Goal: Task Accomplishment & Management: Use online tool/utility

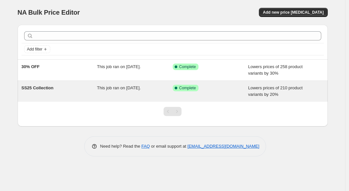
click at [141, 89] on span "This job ran on [DATE]." at bounding box center [119, 88] width 44 height 5
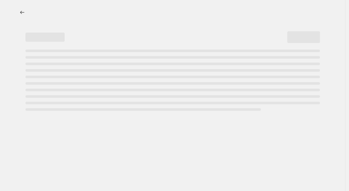
select select "percentage"
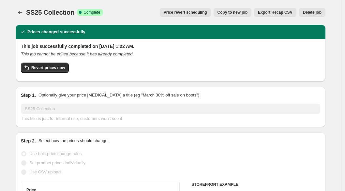
select select "collection"
click at [22, 11] on icon "Price change jobs" at bounding box center [20, 12] width 7 height 7
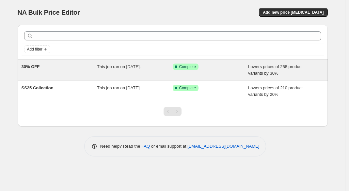
click at [84, 68] on div "30% OFF" at bounding box center [60, 70] width 76 height 13
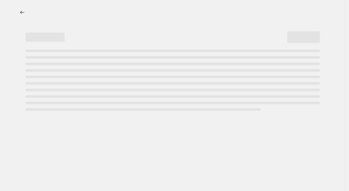
select select "percentage"
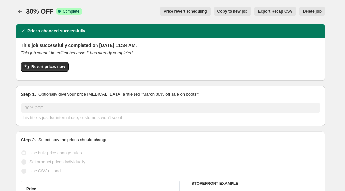
select select "collection"
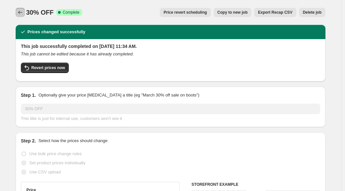
click at [23, 11] on icon "Price change jobs" at bounding box center [20, 12] width 7 height 7
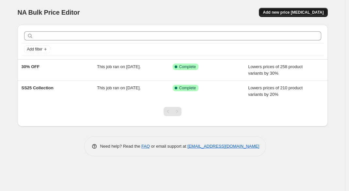
click at [289, 15] on span "Add new price [MEDICAL_DATA]" at bounding box center [293, 12] width 61 height 5
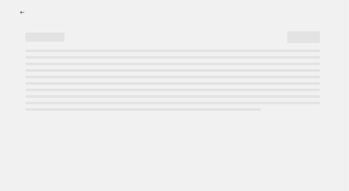
select select "percentage"
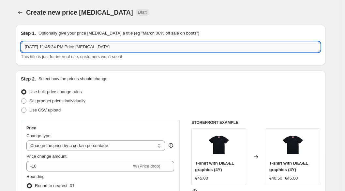
click at [76, 46] on input "Aug 26, 2025, 11:45:24 PM Price change job" at bounding box center [171, 47] width 300 height 10
drag, startPoint x: 124, startPoint y: 44, endPoint x: 9, endPoint y: 49, distance: 115.6
click at [0, 47] on html "Home Settings Plans Skip to content Create new price change job. This page is r…" at bounding box center [172, 95] width 345 height 191
type input "3"
type input "4"
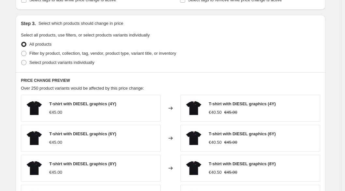
scroll to position [292, 0]
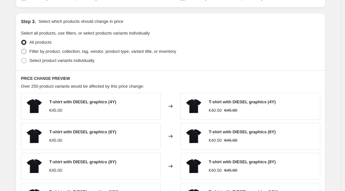
type input "50% OFF - SS24 & FW23"
click at [26, 50] on span at bounding box center [23, 51] width 5 height 5
click at [22, 49] on input "Filter by product, collection, tag, vendor, product type, variant title, or inv…" at bounding box center [21, 49] width 0 height 0
radio input "true"
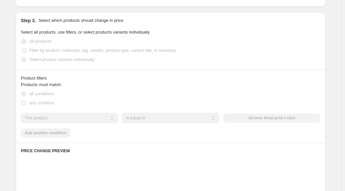
scroll to position [293, 0]
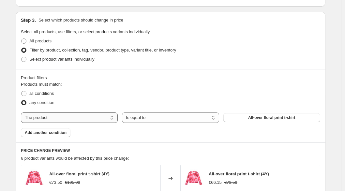
click at [84, 116] on select "The product The product's collection The product's tag The product's vendor The…" at bounding box center [69, 118] width 97 height 10
select select "collection"
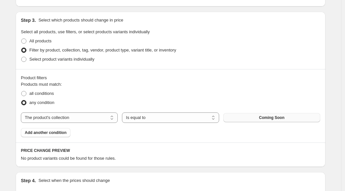
click at [257, 118] on button "Coming Soon" at bounding box center [272, 117] width 97 height 9
click at [248, 122] on div "The product The product's collection The product's tag The product's vendor The…" at bounding box center [171, 118] width 300 height 10
click at [249, 117] on button "Coming Soon" at bounding box center [272, 117] width 97 height 9
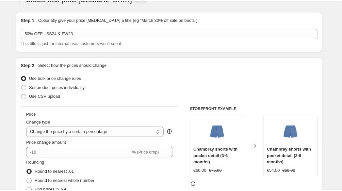
scroll to position [133, 0]
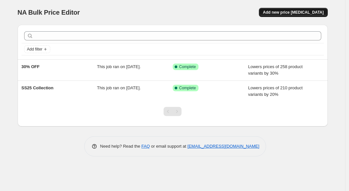
click at [280, 13] on span "Add new price [MEDICAL_DATA]" at bounding box center [293, 12] width 61 height 5
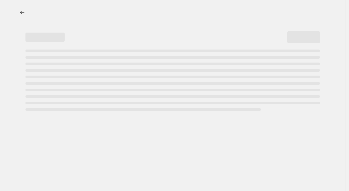
select select "percentage"
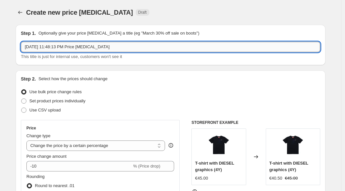
click at [60, 47] on input "[DATE] 11:48:13 PM Price [MEDICAL_DATA]" at bounding box center [171, 47] width 300 height 10
drag, startPoint x: 134, startPoint y: 46, endPoint x: -57, endPoint y: 46, distance: 191.6
click at [0, 46] on html "Home Settings Plans Skip to content Create new price [MEDICAL_DATA]. This page …" at bounding box center [172, 95] width 345 height 191
type input "50% OFF - SS24 & FW23"
click at [152, 95] on div "Use bulk price change rules" at bounding box center [171, 91] width 300 height 9
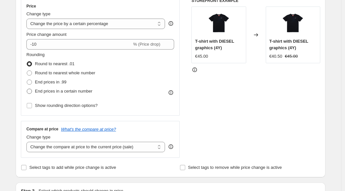
scroll to position [111, 0]
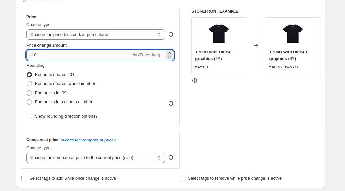
drag, startPoint x: 60, startPoint y: 55, endPoint x: 34, endPoint y: 55, distance: 26.4
click at [34, 55] on input "-10" at bounding box center [78, 55] width 105 height 10
type input "-50"
click at [239, 146] on div "STOREFRONT EXAMPLE T-shirt with DIESEL graphics (4Y) €45.00 Changed to T-shirt …" at bounding box center [256, 89] width 129 height 160
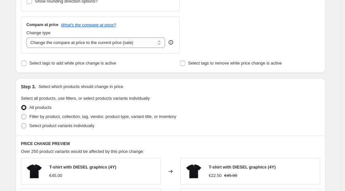
scroll to position [259, 0]
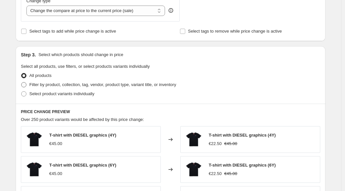
click at [29, 87] on label "Filter by product, collection, tag, vendor, product type, variant title, or inv…" at bounding box center [98, 84] width 155 height 9
click at [22, 83] on input "Filter by product, collection, tag, vendor, product type, variant title, or inv…" at bounding box center [21, 82] width 0 height 0
radio input "true"
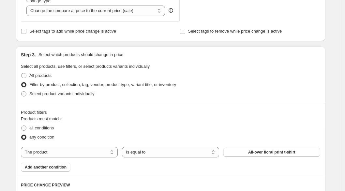
scroll to position [309, 0]
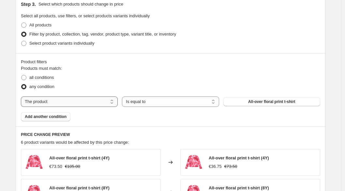
click at [96, 101] on select "The product The product's collection The product's tag The product's vendor The…" at bounding box center [69, 102] width 97 height 10
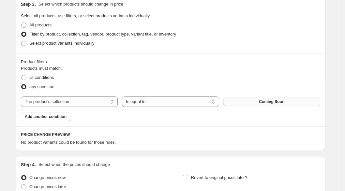
click at [247, 103] on button "Coming Soon" at bounding box center [272, 101] width 97 height 9
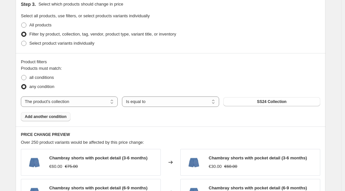
click at [61, 119] on span "Add another condition" at bounding box center [46, 116] width 42 height 5
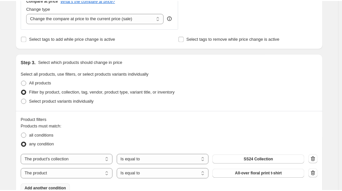
scroll to position [288, 0]
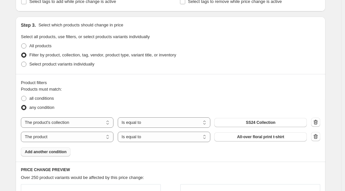
click at [319, 123] on icon "button" at bounding box center [316, 122] width 7 height 7
select select "product"
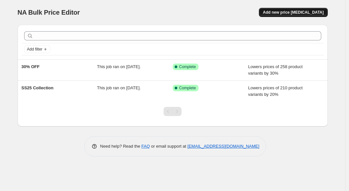
click at [288, 14] on span "Add new price [MEDICAL_DATA]" at bounding box center [293, 12] width 61 height 5
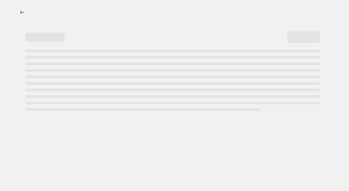
select select "percentage"
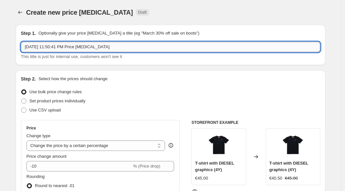
drag, startPoint x: 144, startPoint y: 43, endPoint x: 165, endPoint y: 45, distance: 21.3
click at [165, 45] on input "Aug 26, 2025, 11:50:41 PM Price change job" at bounding box center [171, 47] width 300 height 10
type input "50% OFF"
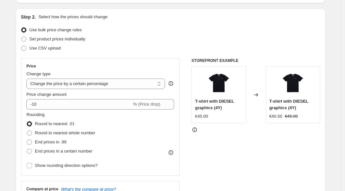
scroll to position [58, 0]
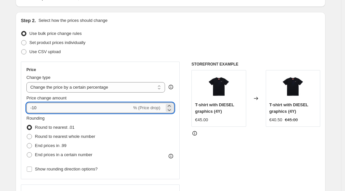
click at [119, 106] on input "-10" at bounding box center [78, 108] width 105 height 10
type input "-1"
type input "-50"
click at [326, 105] on div "Step 2. Select how the prices should change Use bulk price change rules Set pro…" at bounding box center [171, 126] width 310 height 229
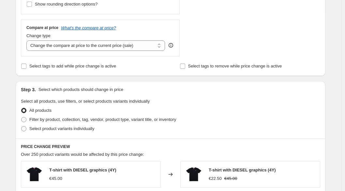
scroll to position [257, 0]
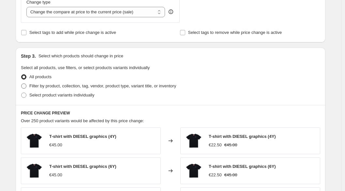
click at [85, 84] on span "Filter by product, collection, tag, vendor, product type, variant title, or inv…" at bounding box center [102, 86] width 147 height 5
click at [22, 84] on input "Filter by product, collection, tag, vendor, product type, variant title, or inv…" at bounding box center [21, 84] width 0 height 0
radio input "true"
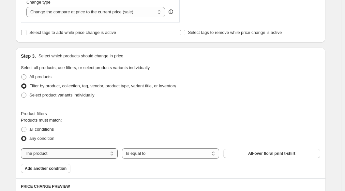
click at [68, 158] on select "The product The product's collection The product's tag The product's vendor The…" at bounding box center [69, 154] width 97 height 10
select select "collection"
click at [256, 155] on button "Coming Soon" at bounding box center [272, 153] width 97 height 9
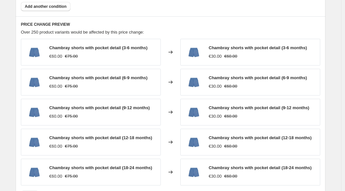
scroll to position [311, 0]
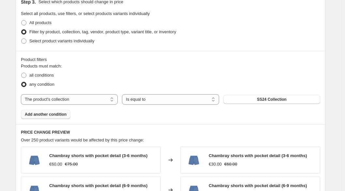
click at [29, 115] on span "Add another condition" at bounding box center [46, 114] width 42 height 5
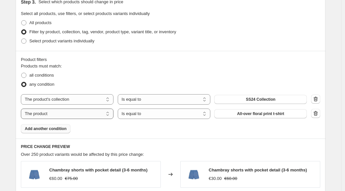
click at [110, 114] on select "The product The product's collection The product's tag The product's vendor The…" at bounding box center [67, 114] width 93 height 10
select select "collection"
click at [250, 115] on span "Coming Soon" at bounding box center [260, 113] width 25 height 5
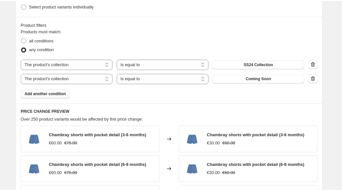
scroll to position [355, 0]
